Goal: Information Seeking & Learning: Learn about a topic

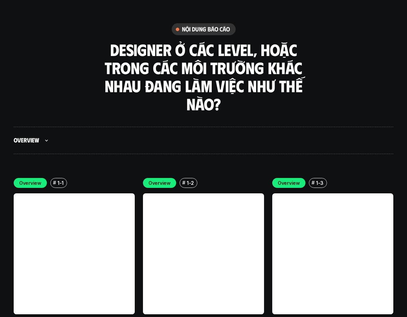
scroll to position [1909, 0]
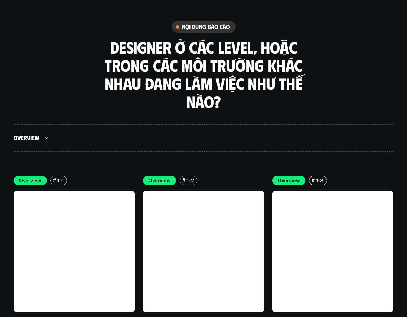
click at [60, 212] on link at bounding box center [74, 251] width 121 height 121
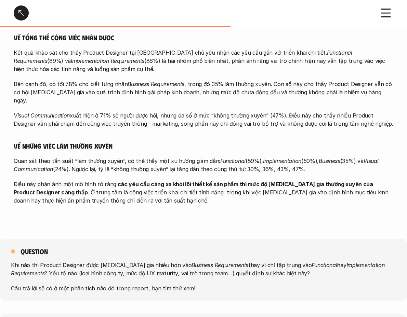
scroll to position [452, 0]
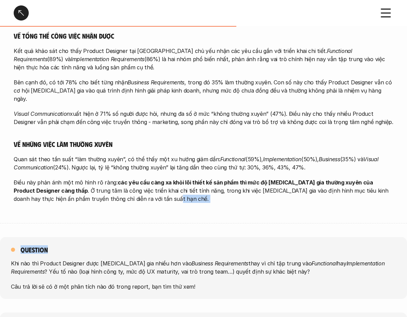
drag, startPoint x: 82, startPoint y: 203, endPoint x: 82, endPoint y: 220, distance: 16.8
click at [82, 220] on div "Các loại yêu cầu - Tổng quan Overview # 1-1 Các loại yêu cầu - Tổng quan overvi…" at bounding box center [203, 82] width 407 height 1068
click at [103, 206] on div "overview Khảo sát cho thấy công việc chính của các Product Designer [MEDICAL_DA…" at bounding box center [203, 44] width 379 height 360
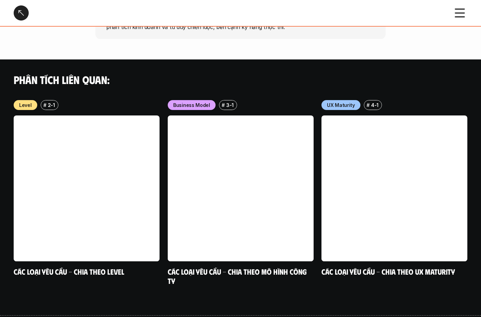
scroll to position [714, 0]
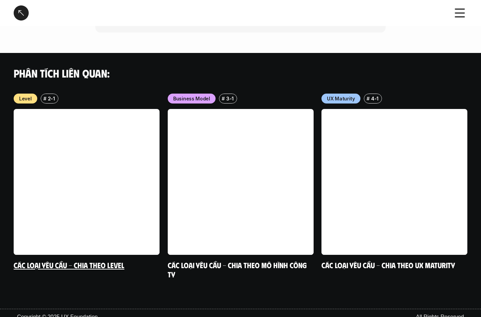
click at [91, 251] on div "Level # 2-1 Các loại yêu cầu - Chia theo level" at bounding box center [87, 182] width 146 height 176
click at [113, 262] on div "Level # 2-1 Các loại yêu cầu - Chia theo level Business Model # 3-1 Các loại yê…" at bounding box center [240, 193] width 481 height 199
click at [111, 260] on link "Các loại yêu cầu - Chia theo level" at bounding box center [69, 264] width 111 height 9
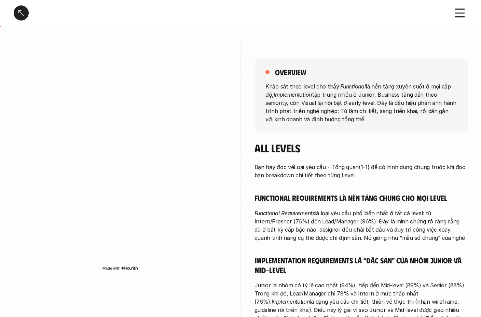
scroll to position [46, 0]
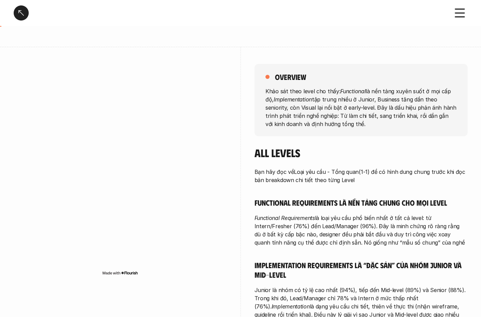
click at [238, 95] on div "overview Khảo sát theo level cho thấy: Functional là nền tảng xuyên suốt ở mọi …" at bounding box center [241, 276] width 454 height 459
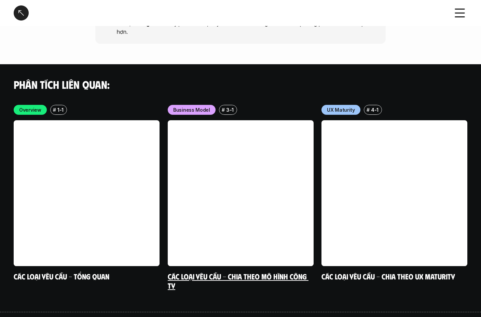
scroll to position [1988, 0]
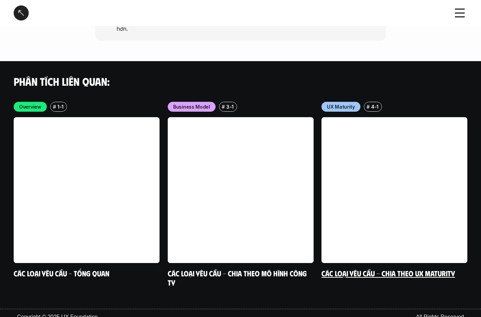
click at [338, 145] on link at bounding box center [395, 190] width 146 height 146
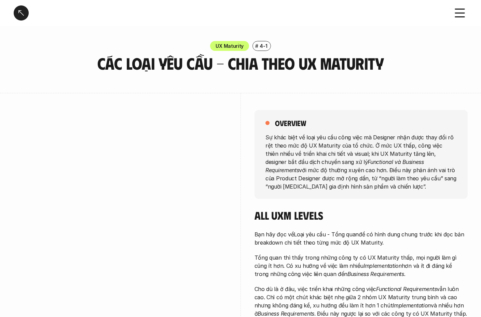
click at [18, 13] on div at bounding box center [21, 12] width 15 height 15
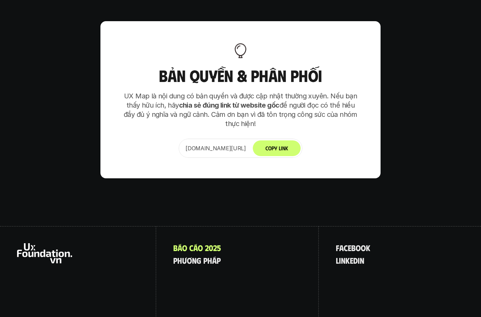
scroll to position [4263, 0]
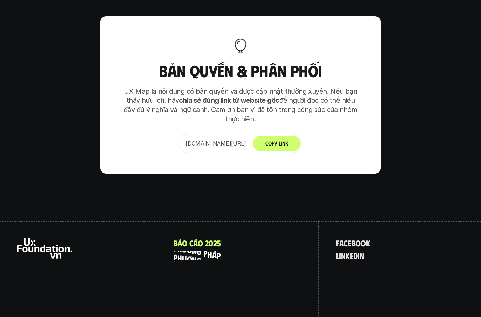
click at [203, 251] on p "p h ư ơ n g p h á p" at bounding box center [197, 255] width 48 height 9
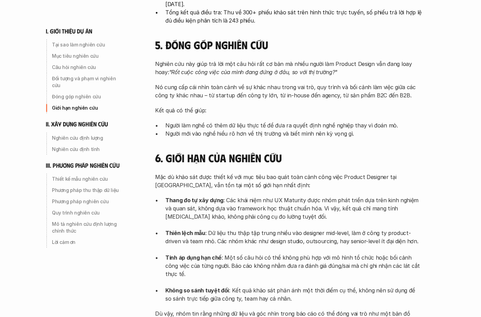
scroll to position [570, 0]
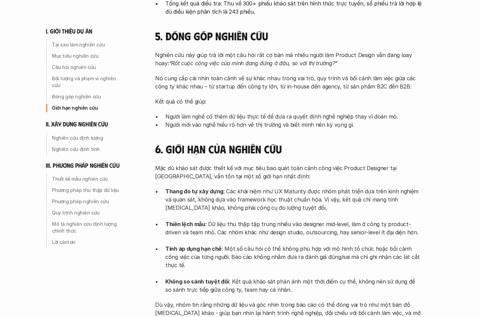
click at [325, 145] on h4 "6. Giới hạn của nghiên cứu" at bounding box center [288, 149] width 267 height 13
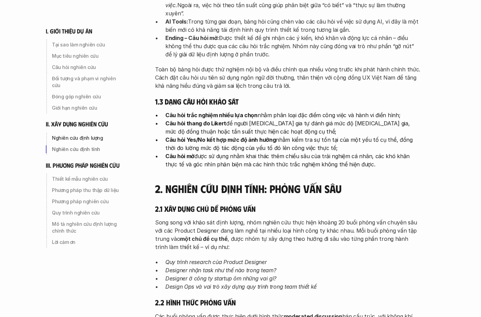
scroll to position [1240, 0]
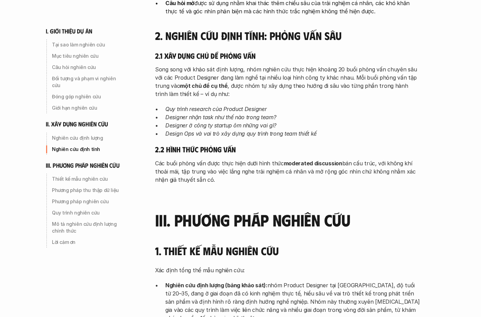
click at [327, 159] on p "Các buổi phỏng vấn được thực hiện dưới hình thức moderated discussion bán cấu t…" at bounding box center [288, 171] width 267 height 25
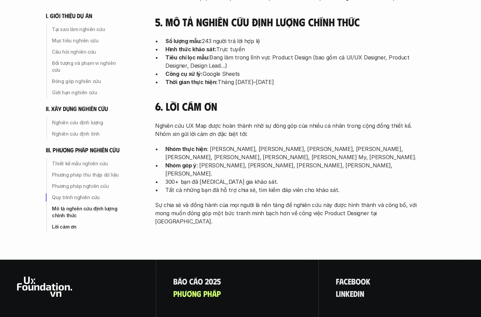
scroll to position [2199, 0]
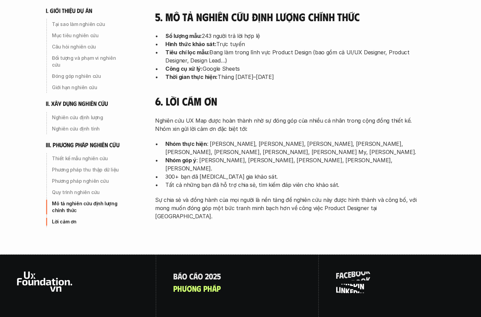
click at [348, 284] on p "l i n k e d i n" at bounding box center [350, 288] width 28 height 9
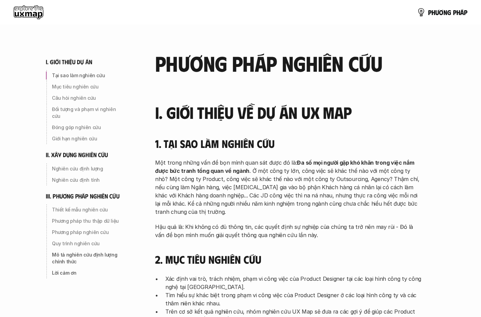
scroll to position [2199, 0]
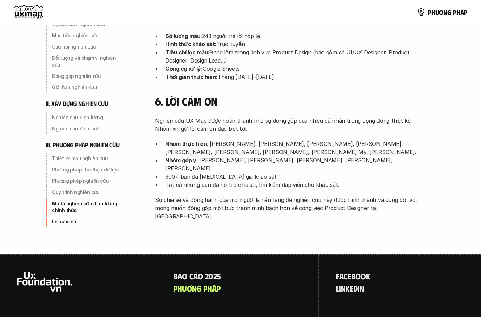
click at [38, 272] on icon at bounding box center [44, 282] width 55 height 20
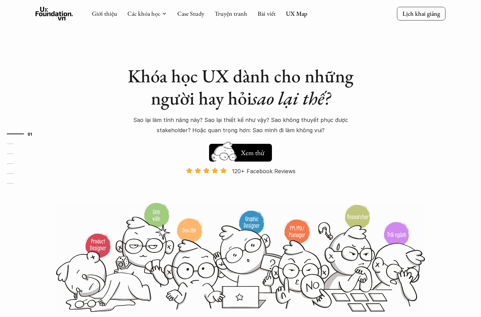
click at [56, 13] on icon at bounding box center [55, 14] width 38 height 14
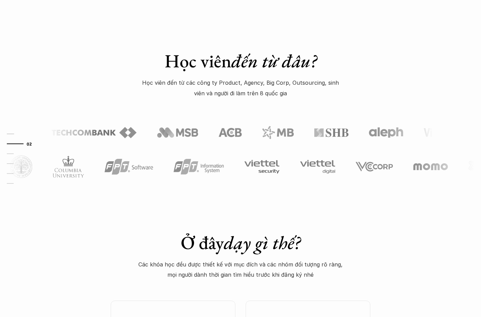
scroll to position [323, 0]
